Goal: Transaction & Acquisition: Download file/media

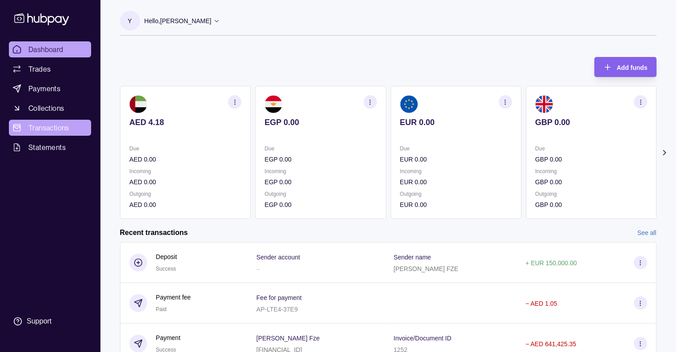
click at [55, 127] on span "Transactions" at bounding box center [48, 127] width 41 height 11
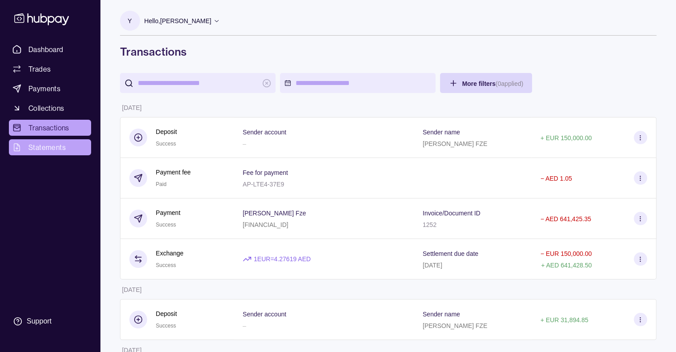
click at [53, 140] on link "Statements" at bounding box center [50, 147] width 82 height 16
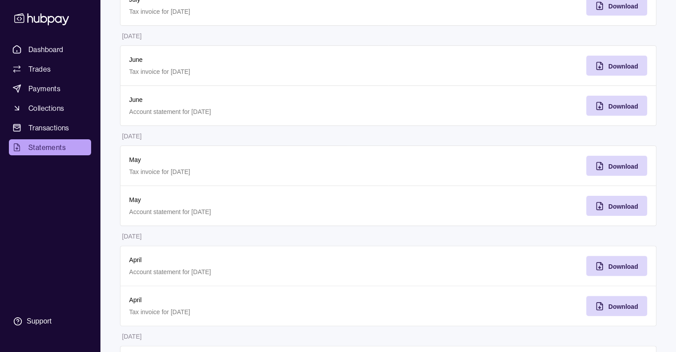
scroll to position [200, 0]
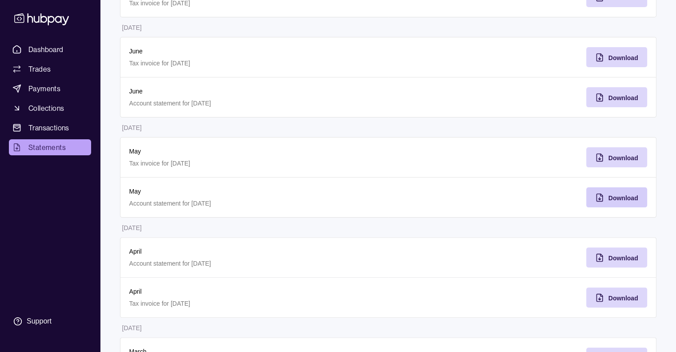
click at [604, 200] on div "Download" at bounding box center [610, 197] width 56 height 20
click at [611, 156] on span "Download" at bounding box center [623, 157] width 30 height 7
click at [635, 49] on div "Download" at bounding box center [610, 57] width 56 height 20
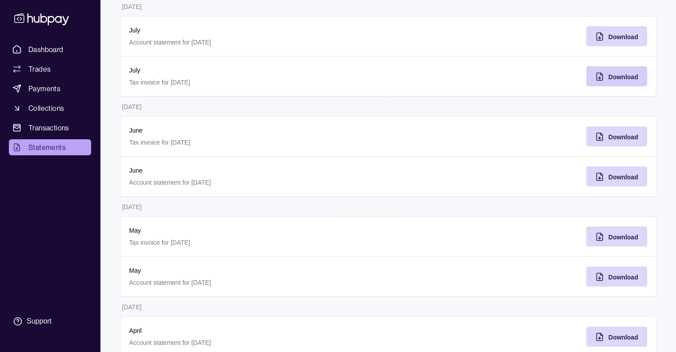
click at [600, 73] on icon "button" at bounding box center [601, 73] width 2 height 2
